Goal: Transaction & Acquisition: Book appointment/travel/reservation

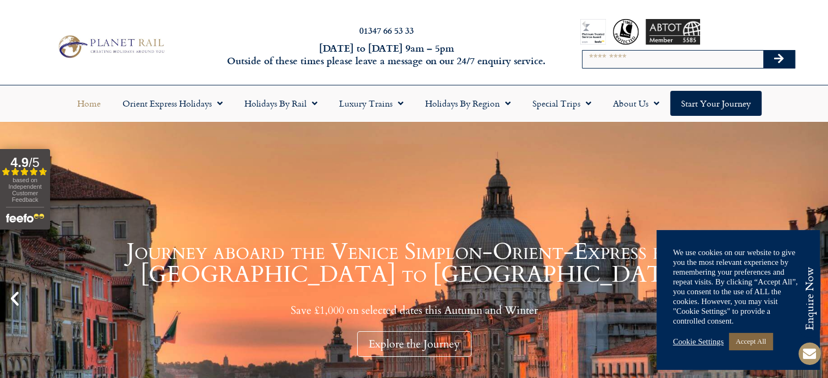
click at [756, 341] on link "Accept All" at bounding box center [751, 341] width 44 height 17
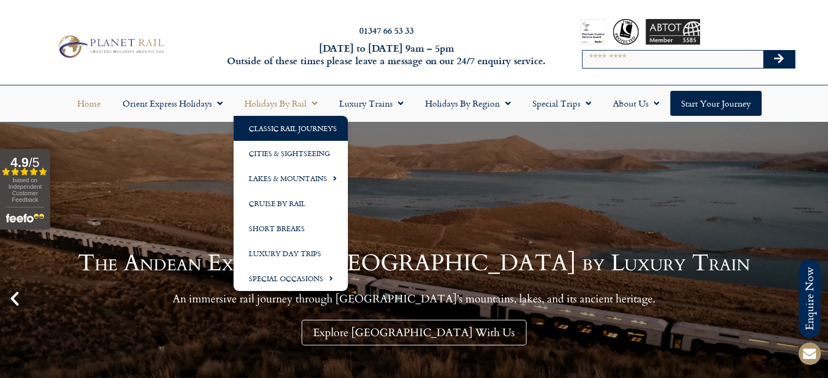
click at [298, 130] on link "Classic Rail Journeys" at bounding box center [290, 128] width 114 height 25
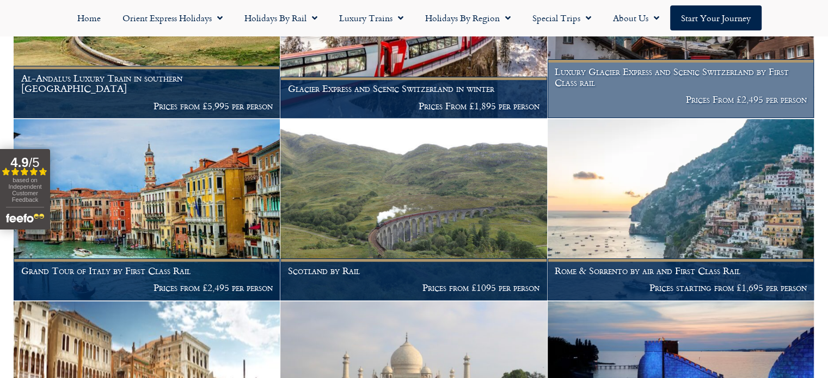
scroll to position [707, 0]
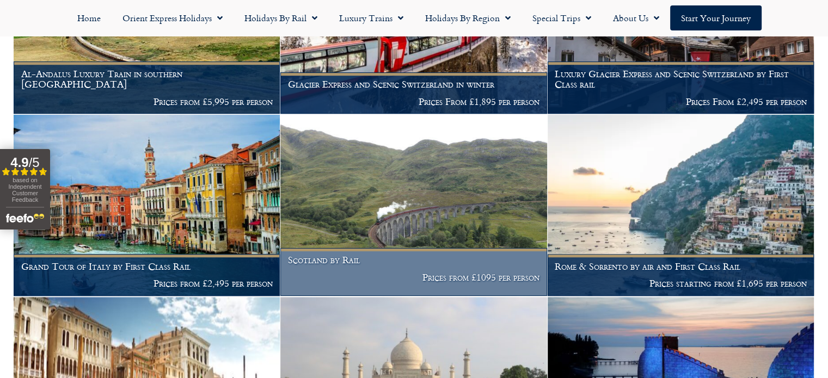
click at [436, 190] on img at bounding box center [413, 205] width 266 height 181
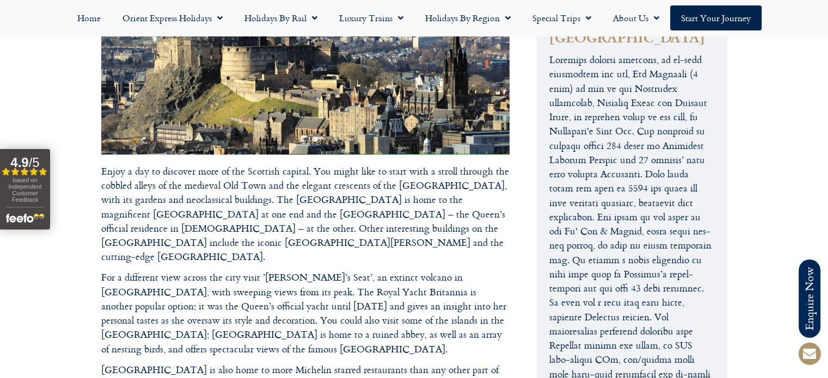
scroll to position [4844, 0]
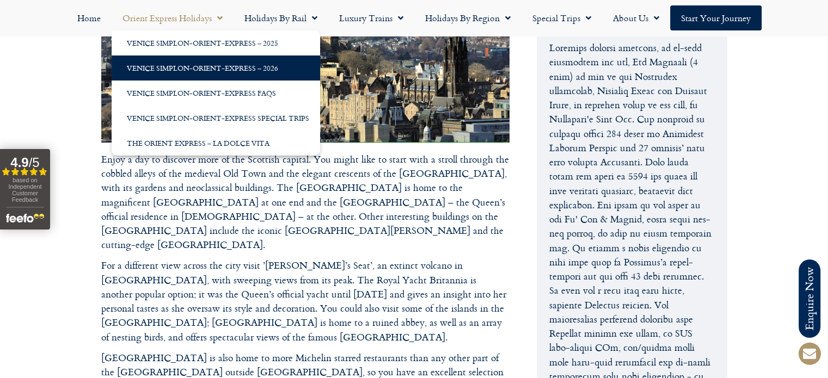
click at [203, 70] on link "Venice Simplon-Orient-Express – 2026" at bounding box center [216, 68] width 208 height 25
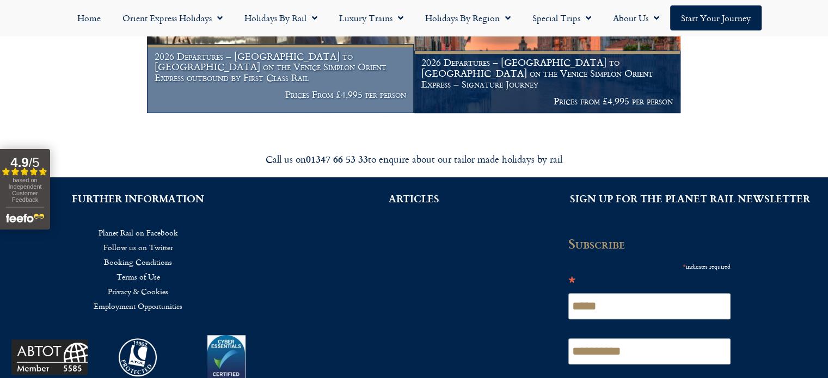
scroll to position [381, 0]
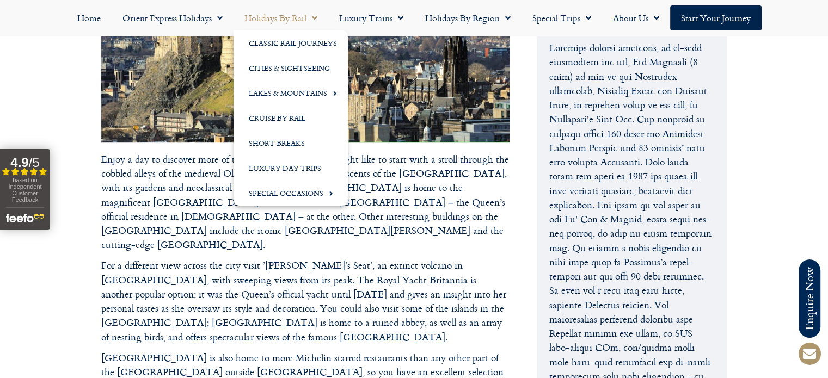
click at [312, 21] on span "Menu" at bounding box center [311, 18] width 11 height 20
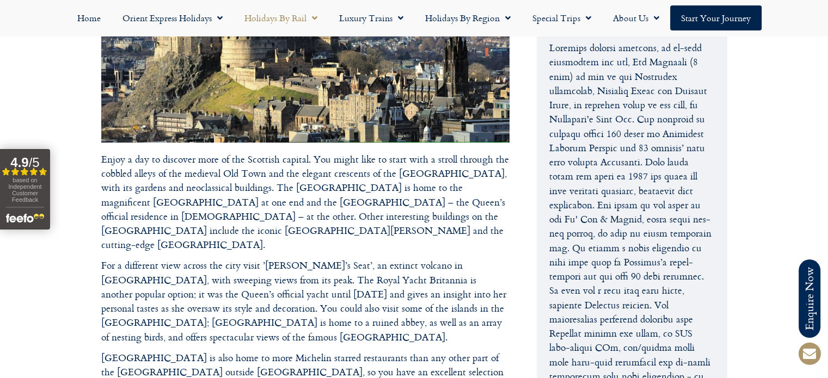
click at [312, 21] on span "Menu" at bounding box center [311, 18] width 11 height 20
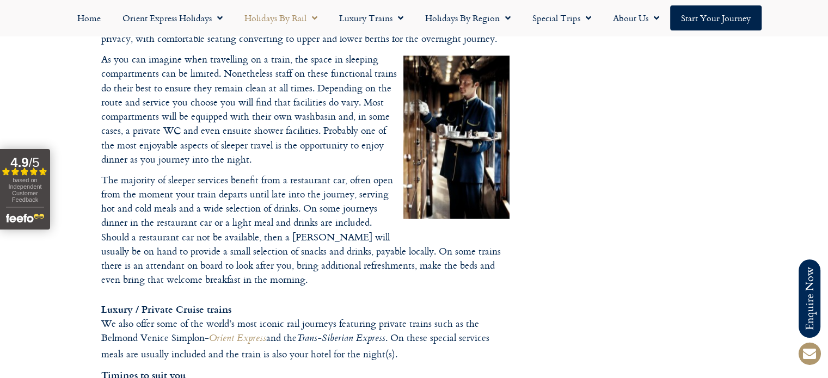
scroll to position [1578, 0]
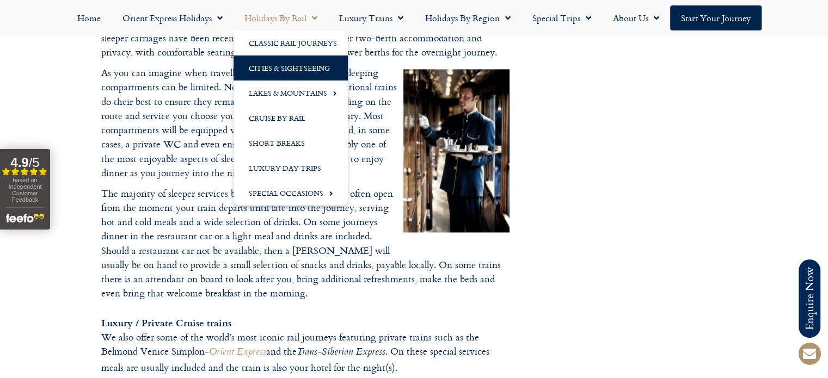
click at [293, 68] on link "Cities & Sightseeing" at bounding box center [290, 68] width 114 height 25
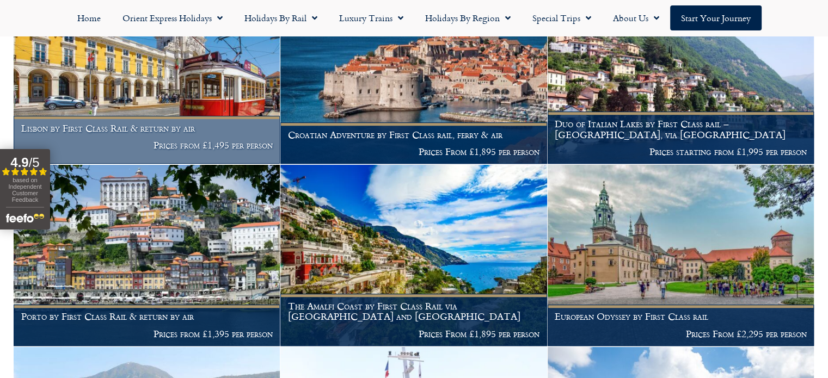
scroll to position [768, 0]
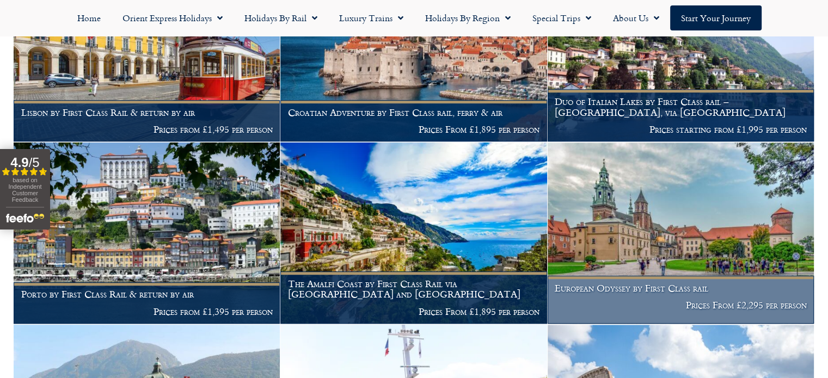
click at [700, 225] on img at bounding box center [680, 233] width 266 height 181
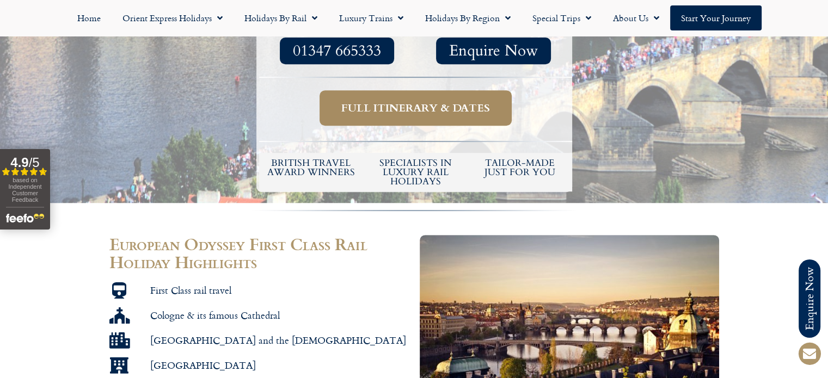
scroll to position [435, 0]
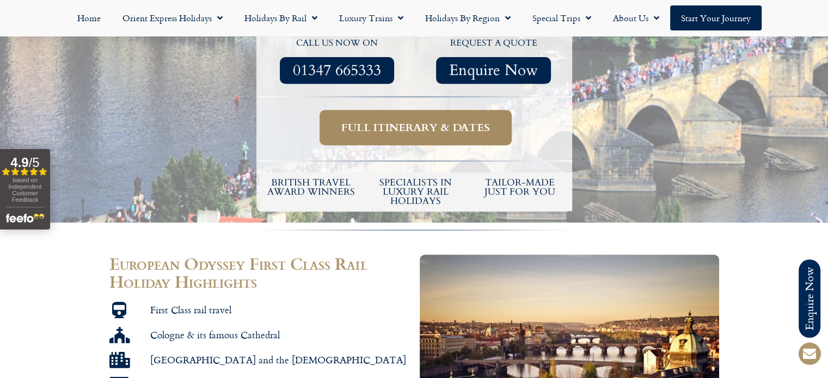
click at [402, 121] on span "Full itinerary & dates" at bounding box center [415, 128] width 149 height 14
click at [398, 121] on span "Full itinerary & dates" at bounding box center [415, 128] width 149 height 14
click at [466, 121] on span "Full itinerary & dates" at bounding box center [415, 128] width 149 height 14
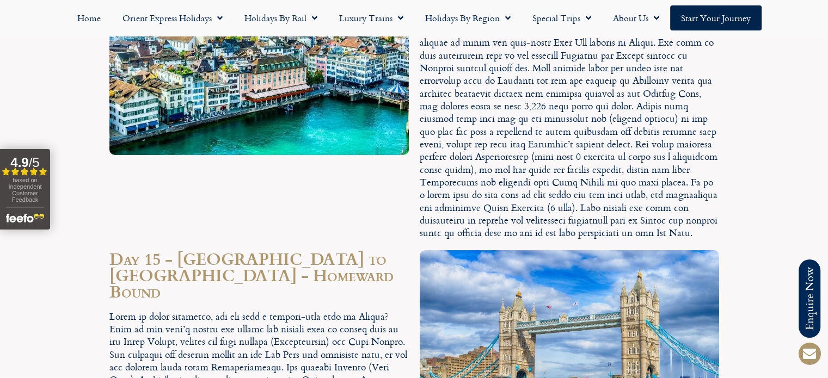
scroll to position [4082, 0]
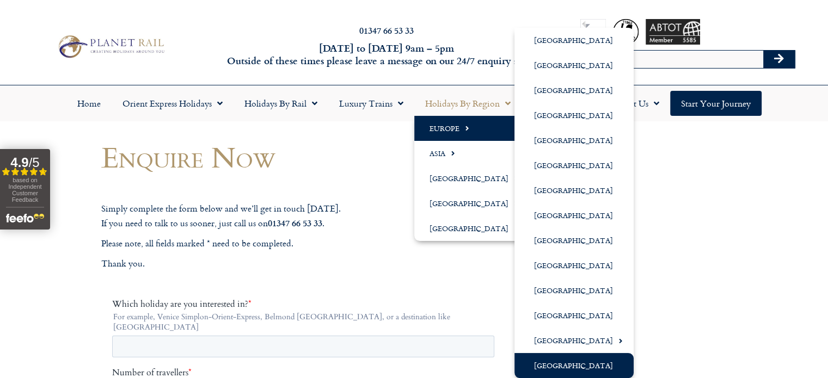
click at [573, 364] on link "[GEOGRAPHIC_DATA]" at bounding box center [573, 365] width 119 height 25
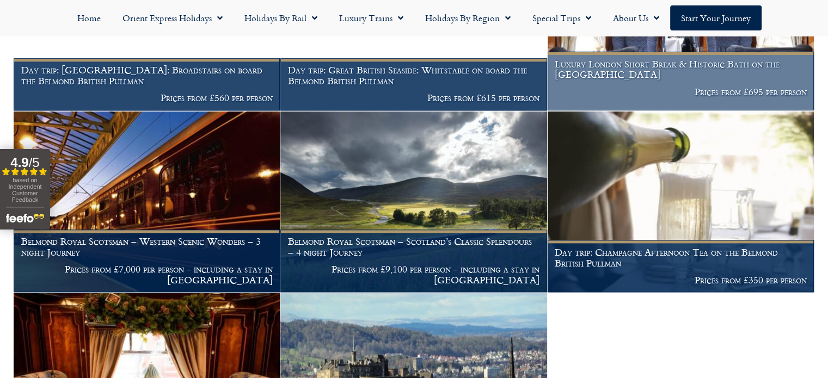
scroll to position [1258, 0]
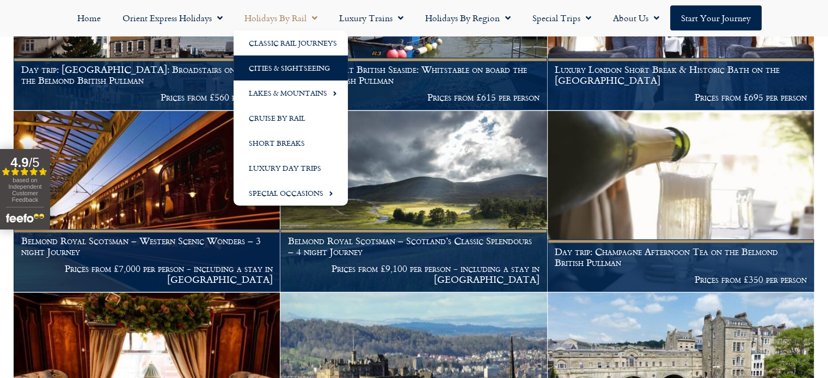
click at [269, 70] on link "Cities & Sightseeing" at bounding box center [290, 68] width 114 height 25
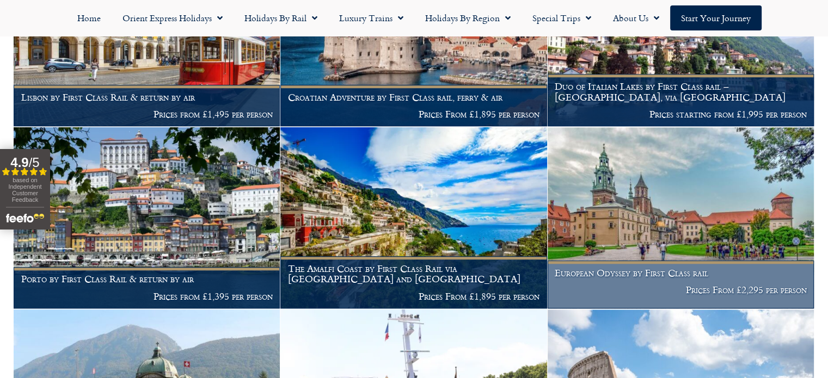
scroll to position [762, 0]
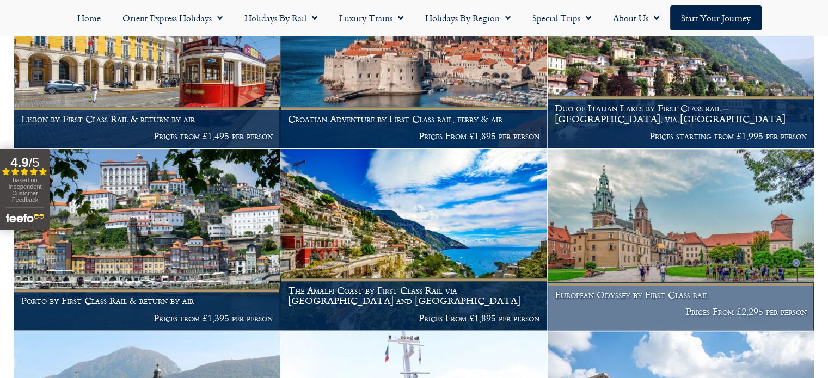
click at [655, 205] on img at bounding box center [680, 239] width 266 height 181
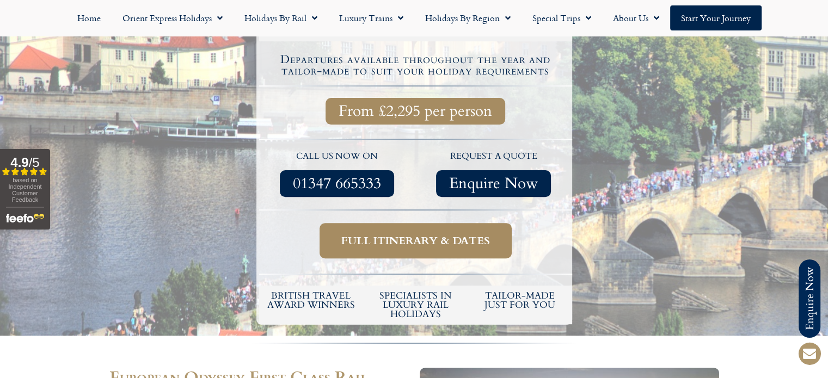
scroll to position [327, 0]
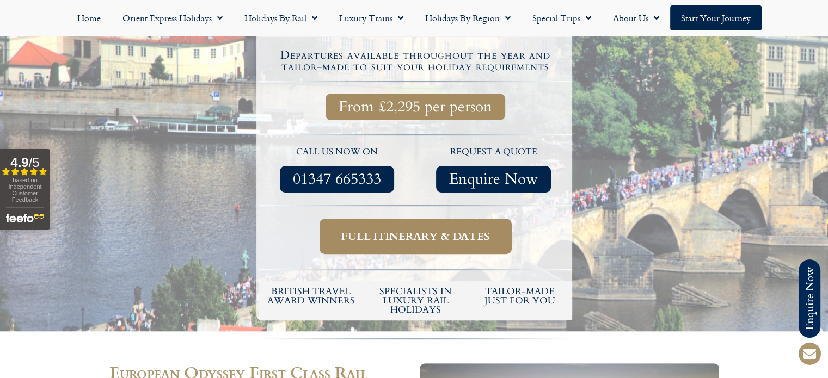
click at [404, 230] on span "Full itinerary & dates" at bounding box center [415, 237] width 149 height 14
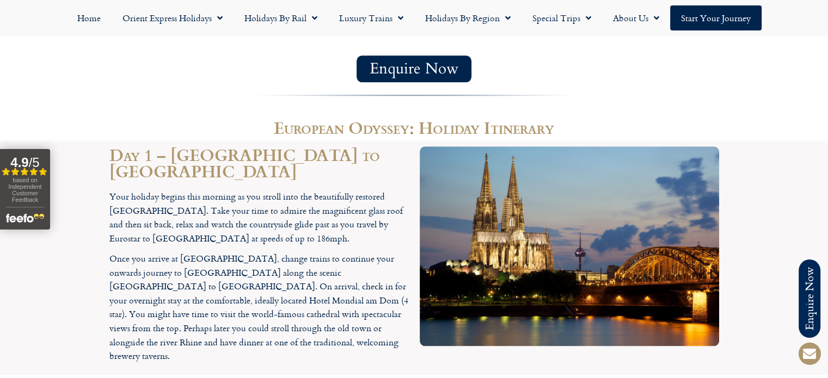
scroll to position [1306, 0]
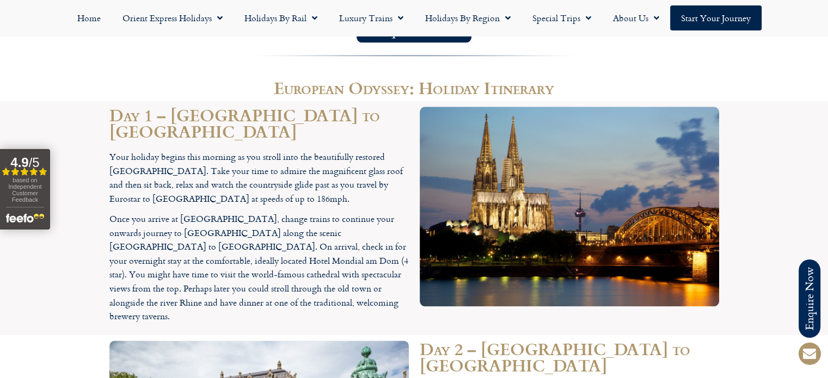
click at [199, 212] on p "Once you arrive at Brussels station, change trains to continue your onwards jou…" at bounding box center [258, 268] width 299 height 112
click at [175, 212] on p "Once you arrive at Brussels station, change trains to continue your onwards jou…" at bounding box center [258, 268] width 299 height 112
click at [233, 212] on p "Once you arrive at Brussels station, change trains to continue your onwards jou…" at bounding box center [258, 268] width 299 height 112
click at [150, 222] on p "Once you arrive at Brussels station, change trains to continue your onwards jou…" at bounding box center [258, 268] width 299 height 112
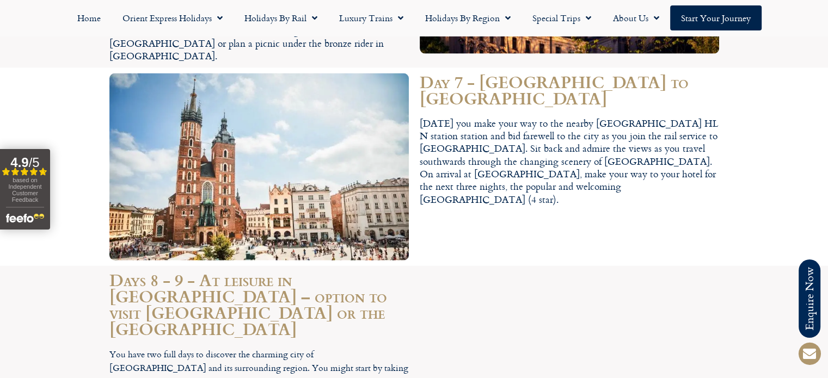
scroll to position [2449, 0]
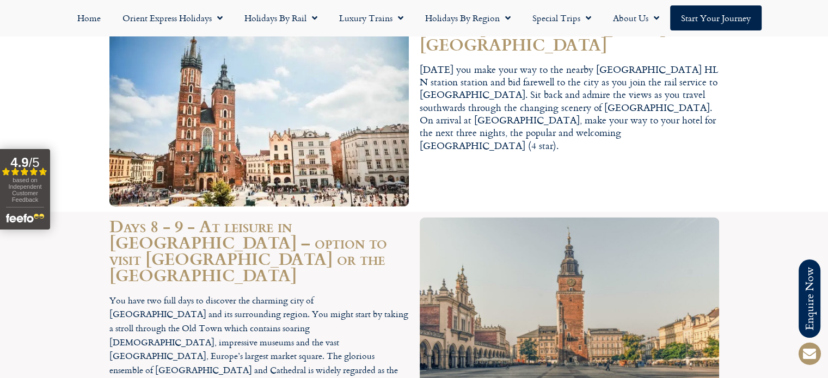
scroll to position [2503, 0]
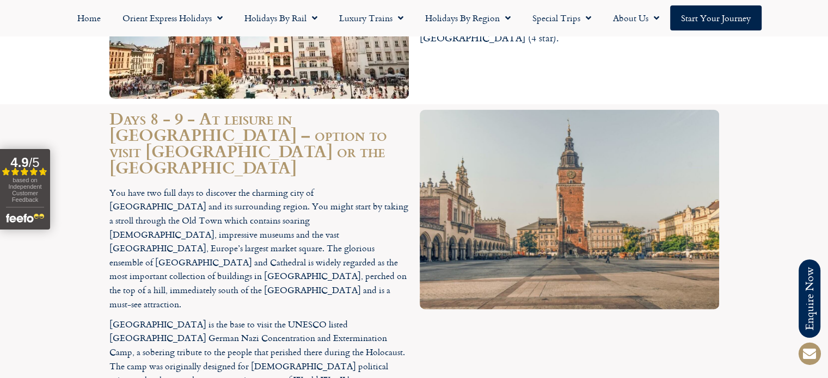
scroll to position [2612, 0]
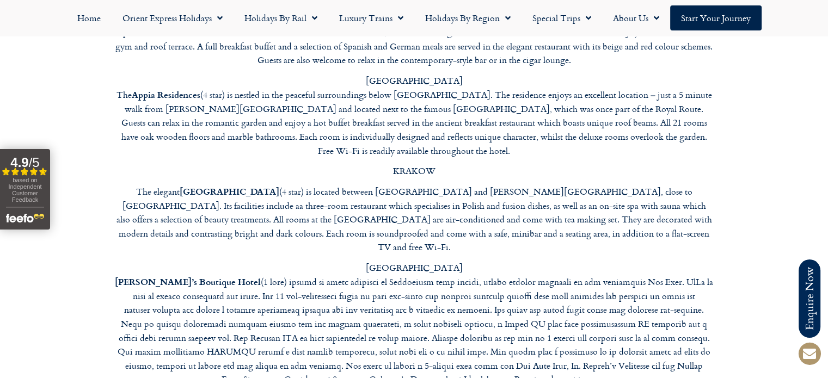
scroll to position [4735, 0]
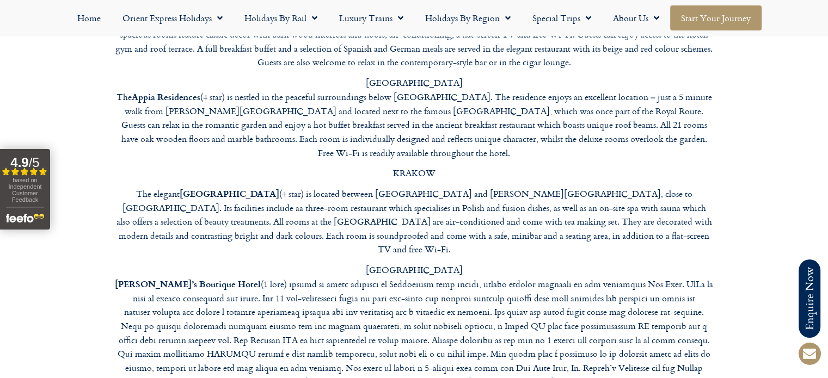
click at [717, 22] on link "Start your Journey" at bounding box center [715, 17] width 91 height 25
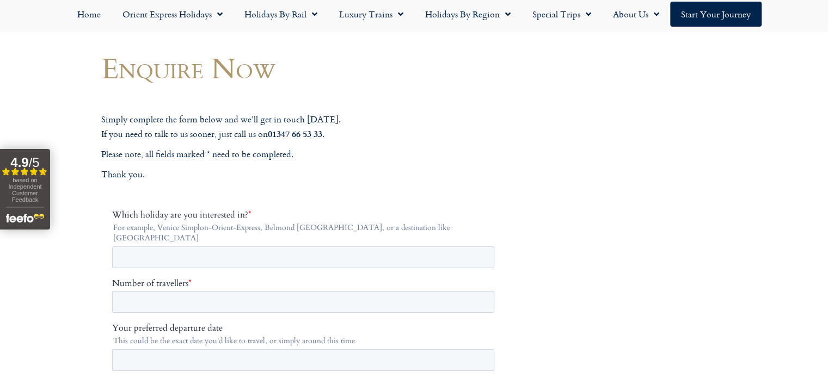
scroll to position [109, 0]
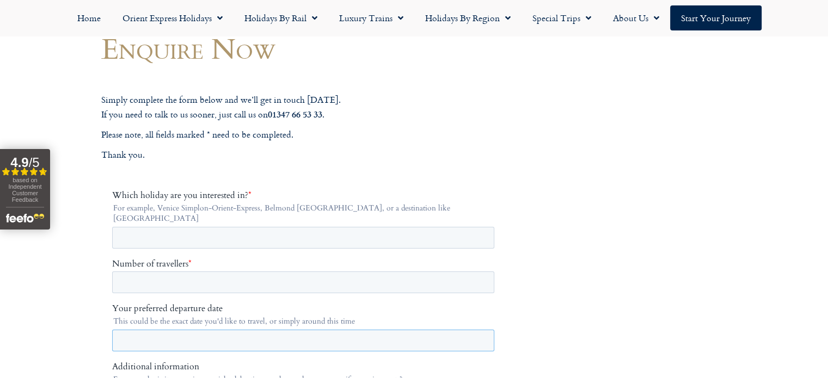
click at [220, 330] on input "Your preferred departure date" at bounding box center [303, 341] width 382 height 22
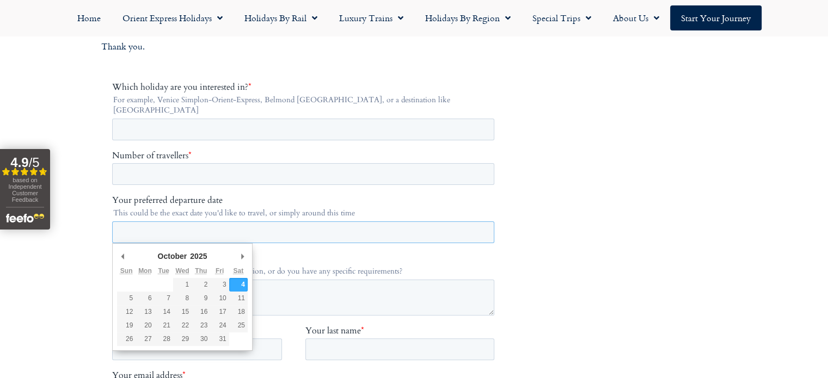
scroll to position [218, 0]
type div "[DATE]"
type input "**********"
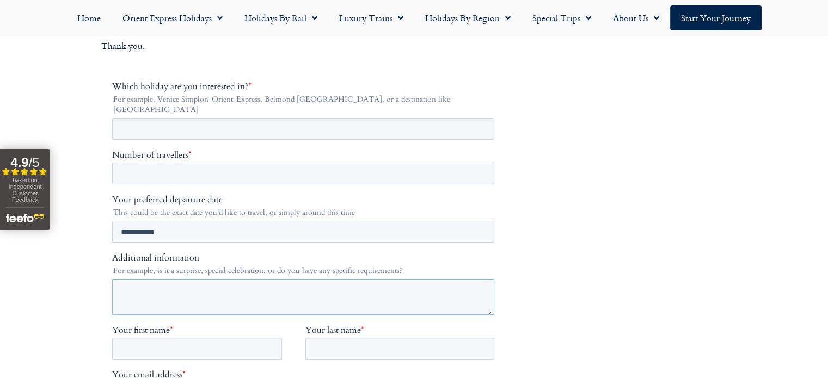
click at [229, 284] on textarea "Additional information" at bounding box center [303, 297] width 382 height 36
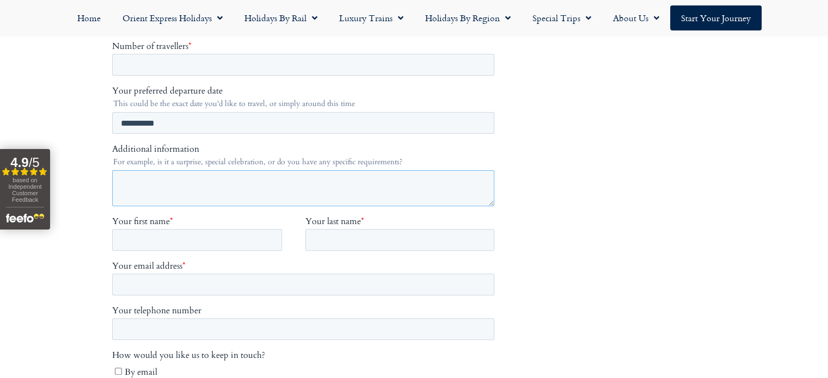
scroll to position [0, 0]
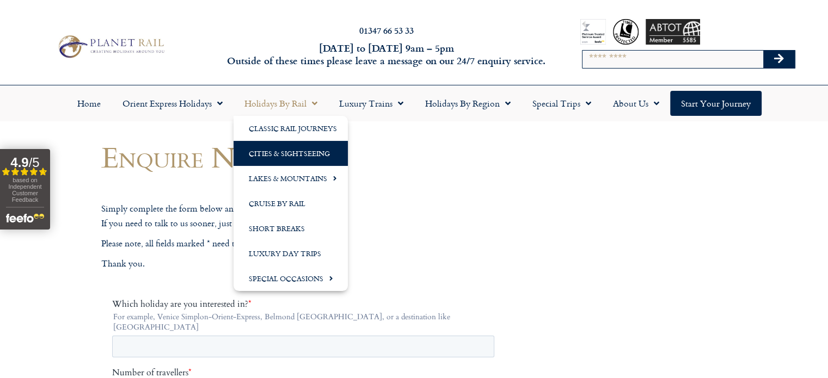
click at [291, 155] on link "Cities & Sightseeing" at bounding box center [290, 153] width 114 height 25
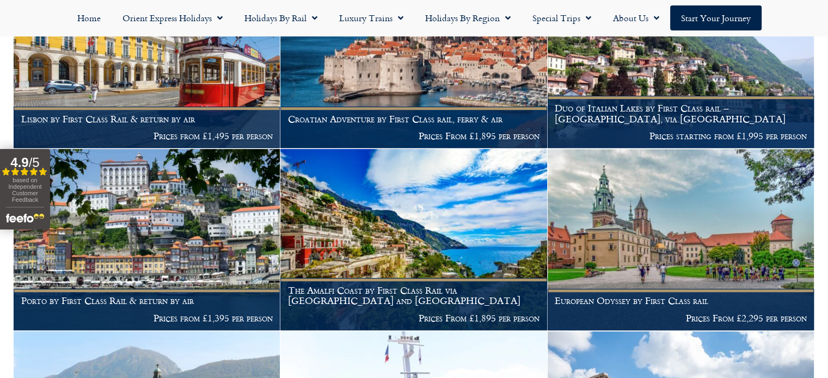
scroll to position [871, 0]
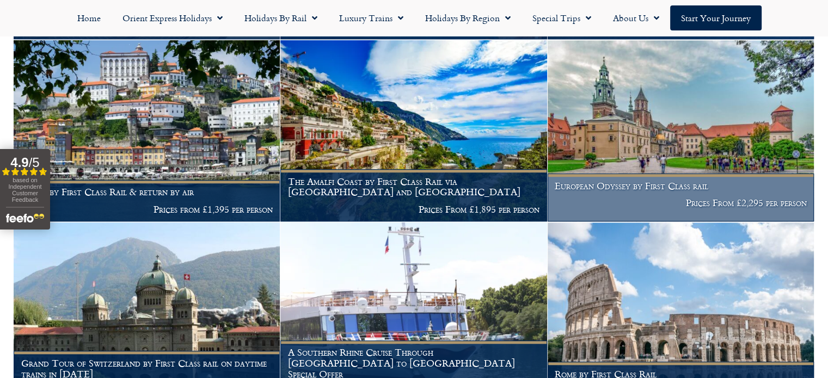
click at [704, 140] on img at bounding box center [680, 130] width 266 height 181
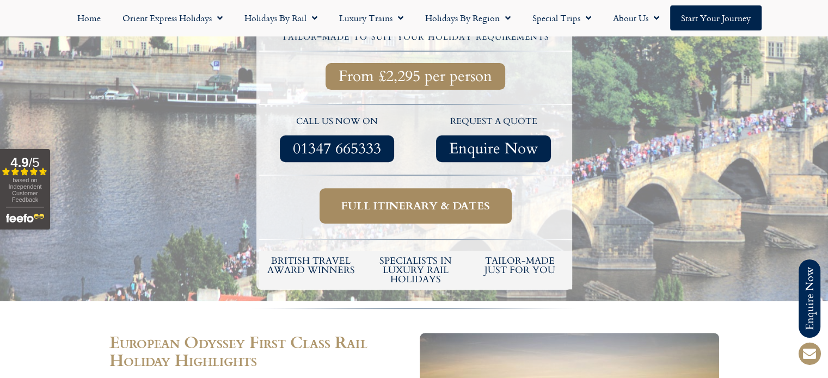
scroll to position [381, 0]
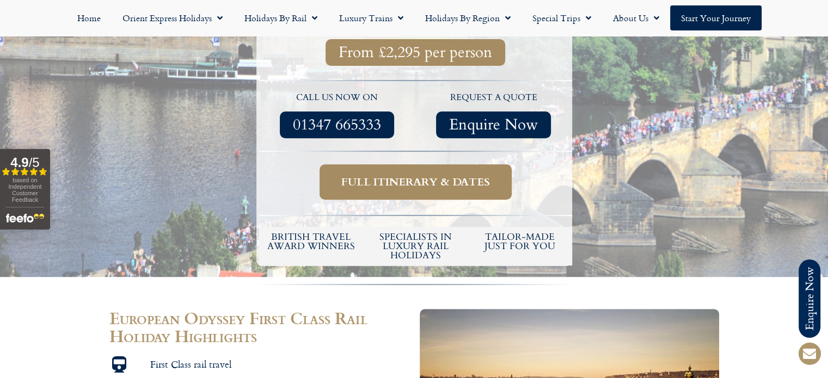
click at [414, 175] on span "Full itinerary & dates" at bounding box center [415, 182] width 149 height 14
click at [471, 175] on span "Full itinerary & dates" at bounding box center [415, 182] width 149 height 14
click at [414, 175] on span "Full itinerary & dates" at bounding box center [415, 182] width 149 height 14
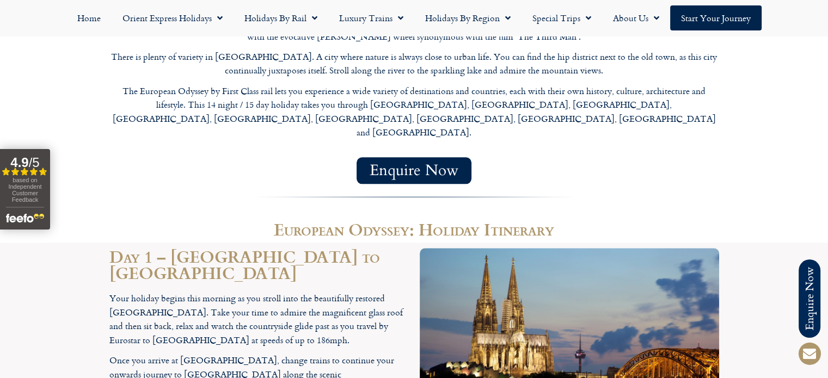
scroll to position [1143, 0]
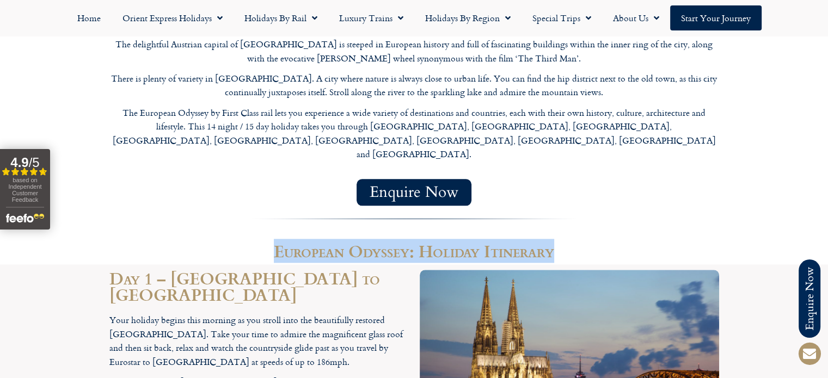
drag, startPoint x: 276, startPoint y: 197, endPoint x: 656, endPoint y: 206, distance: 380.0
click at [656, 243] on h2 "European Odyssey: Holiday Itinerary" at bounding box center [414, 251] width 610 height 16
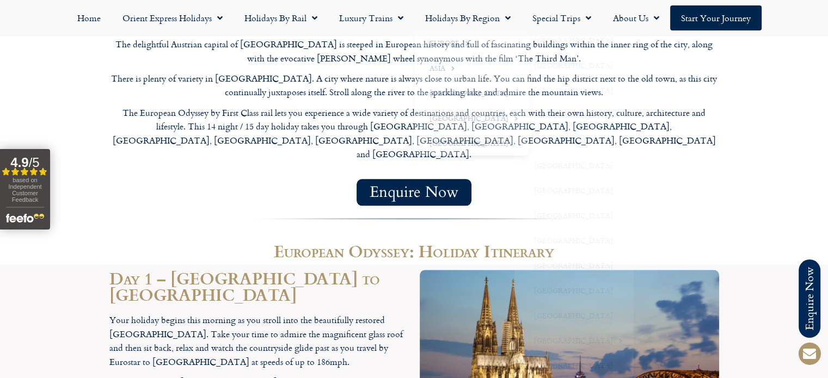
click at [721, 174] on div "Enquire Now" at bounding box center [414, 193] width 620 height 38
click at [411, 186] on span "Enquire Now" at bounding box center [414, 193] width 89 height 14
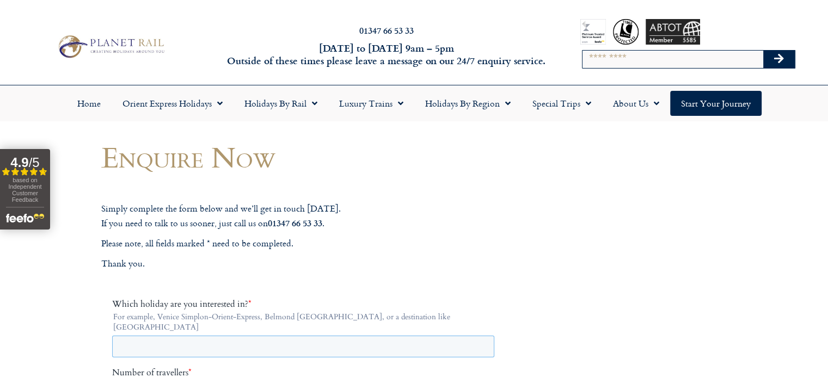
click at [304, 337] on input "Which holiday are you interested in? *" at bounding box center [303, 347] width 382 height 22
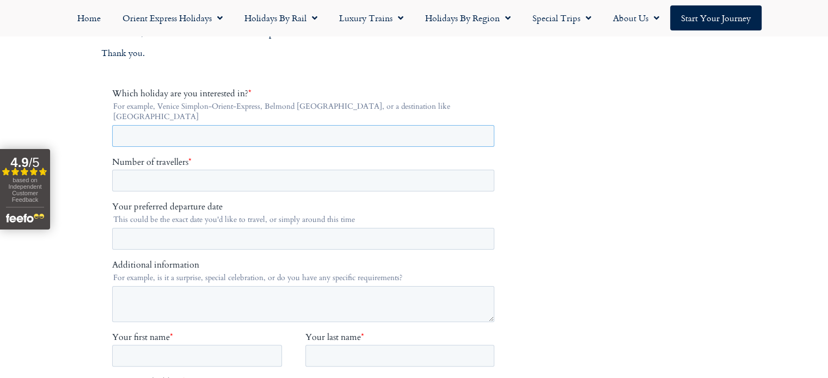
scroll to position [218, 0]
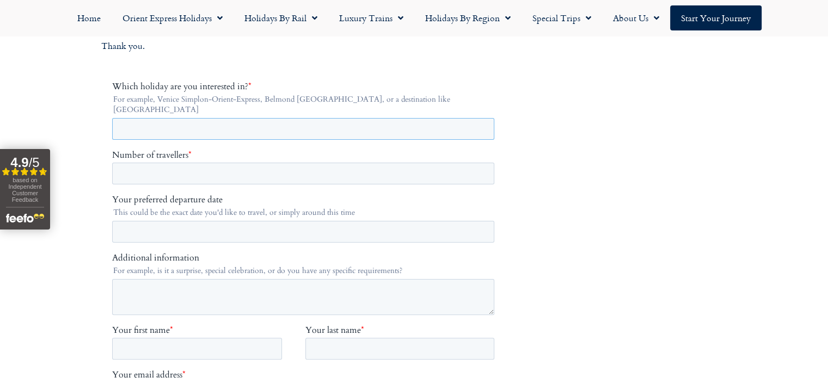
type input "*"
type input "**********"
type input "*"
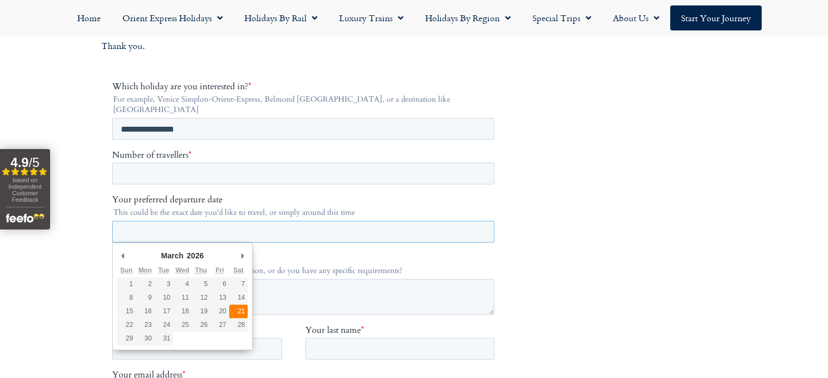
type div "[DATE]"
type input "**********"
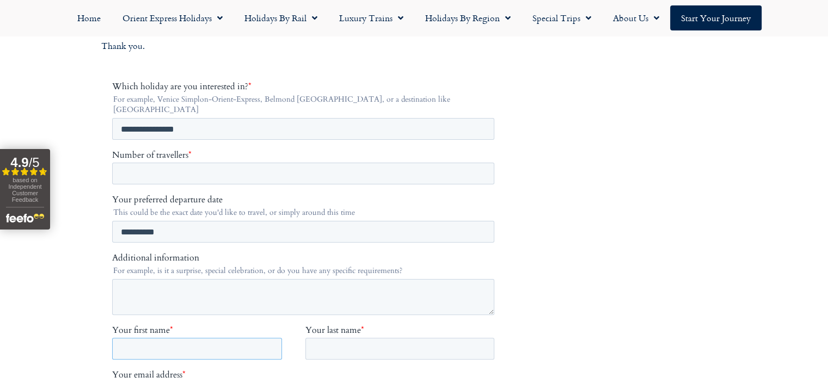
click at [177, 338] on input "Your first name *" at bounding box center [197, 349] width 170 height 22
type input "******"
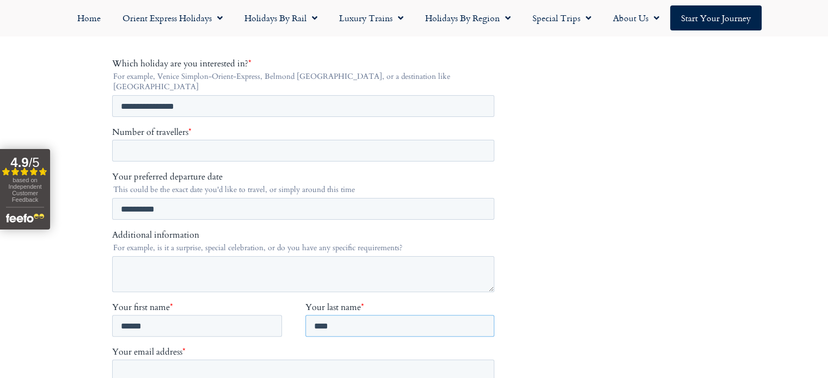
scroll to position [272, 0]
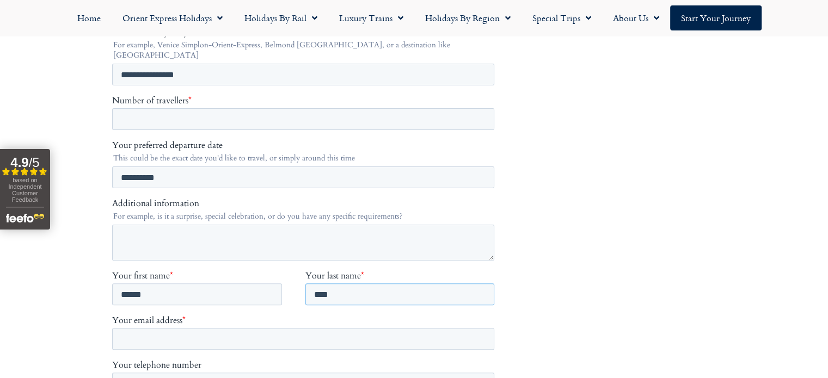
type input "****"
click at [146, 328] on input "Your email address *" at bounding box center [303, 339] width 382 height 22
type input "**********"
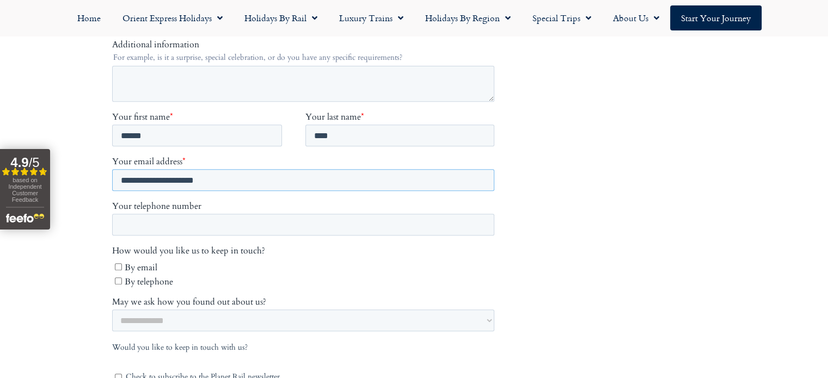
scroll to position [435, 0]
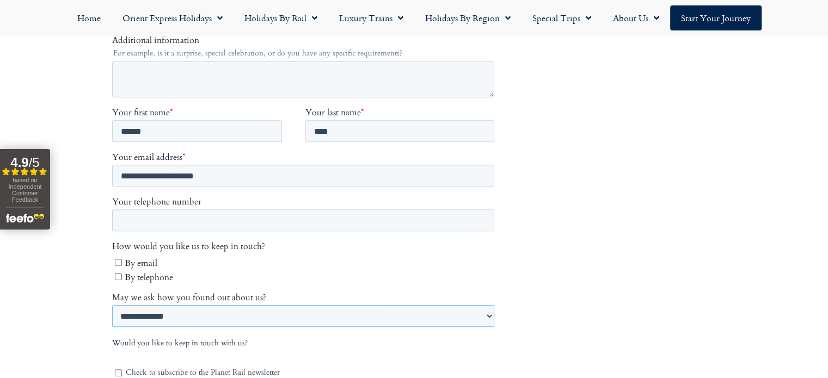
click at [165, 306] on select "**********" at bounding box center [303, 317] width 382 height 22
select select "**********"
click at [112, 328] on select "**********" at bounding box center [303, 317] width 382 height 22
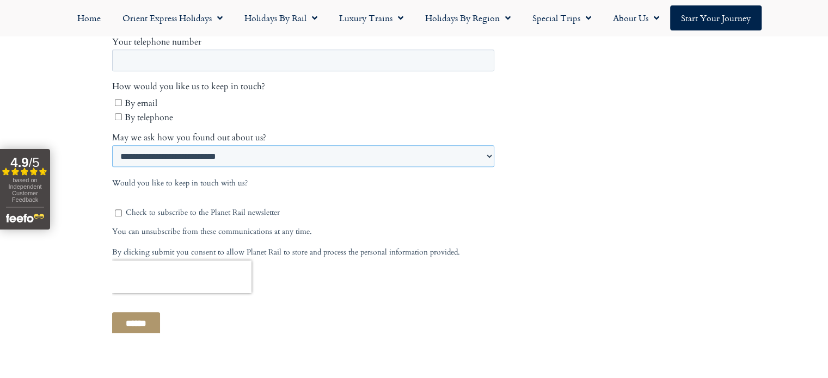
scroll to position [599, 0]
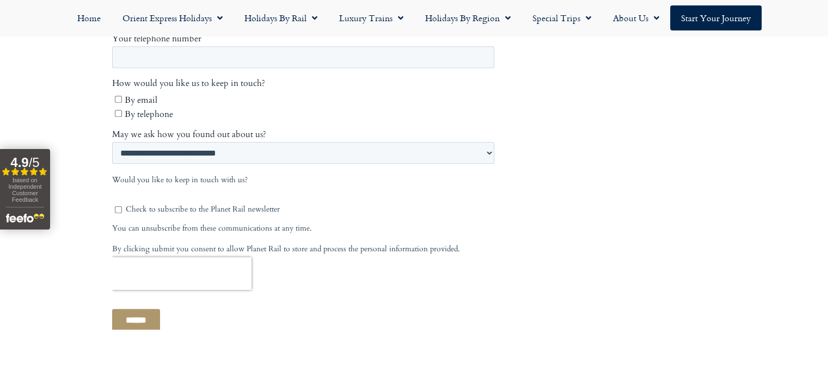
click at [134, 311] on input "******" at bounding box center [136, 321] width 48 height 23
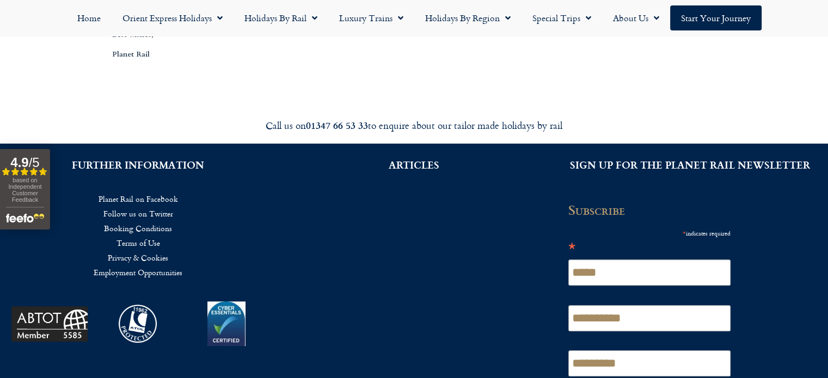
scroll to position [394, 0]
